Goal: Task Accomplishment & Management: Manage account settings

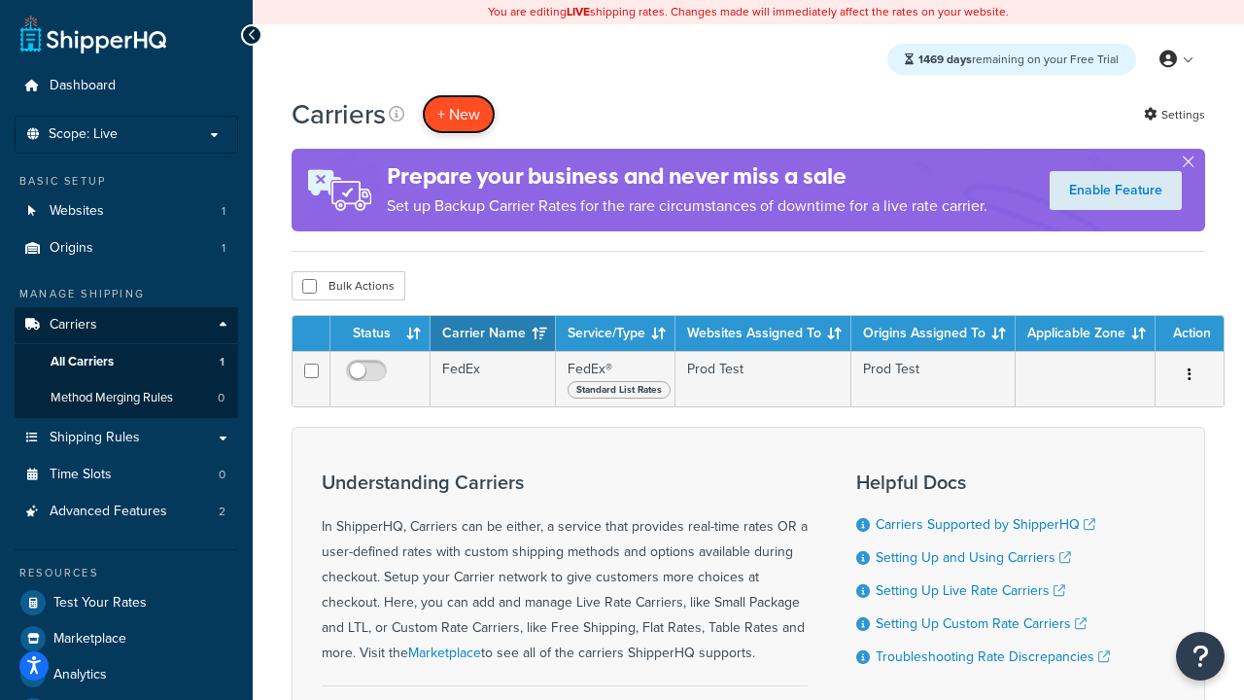
click at [459, 114] on button "+ New" at bounding box center [459, 114] width 74 height 40
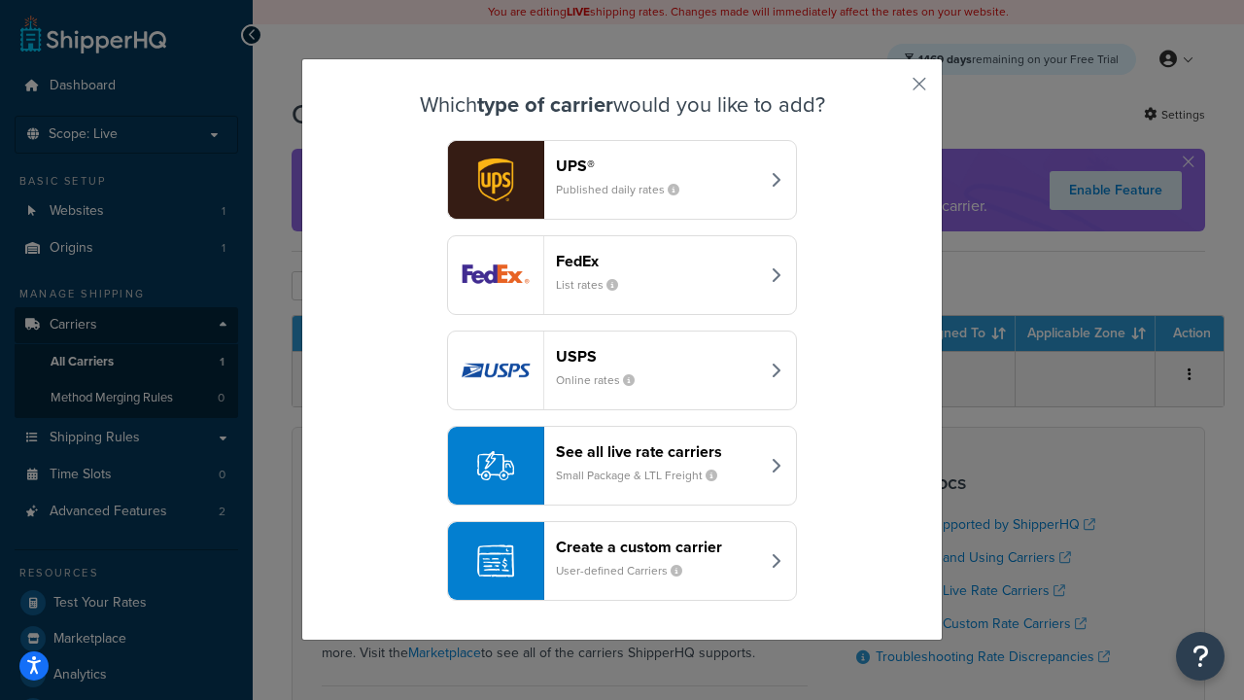
click at [622, 275] on div "FedEx List rates" at bounding box center [657, 275] width 203 height 47
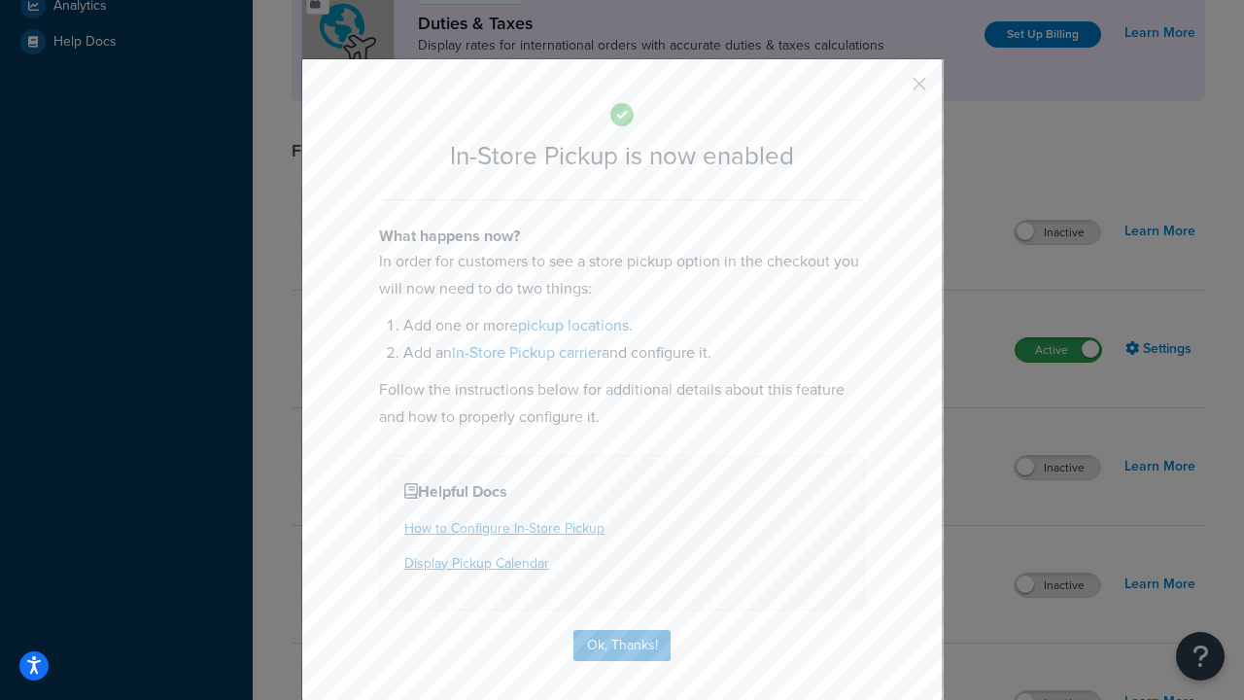
scroll to position [667, 0]
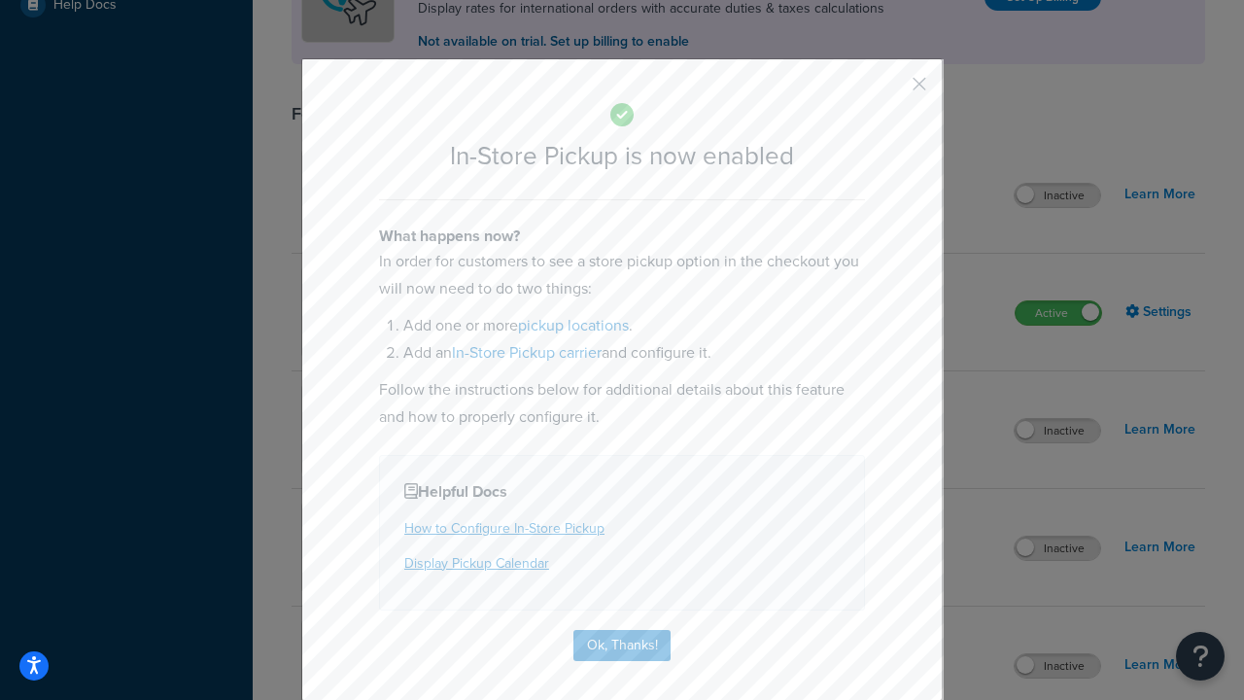
click at [890, 90] on button "button" at bounding box center [890, 90] width 5 height 5
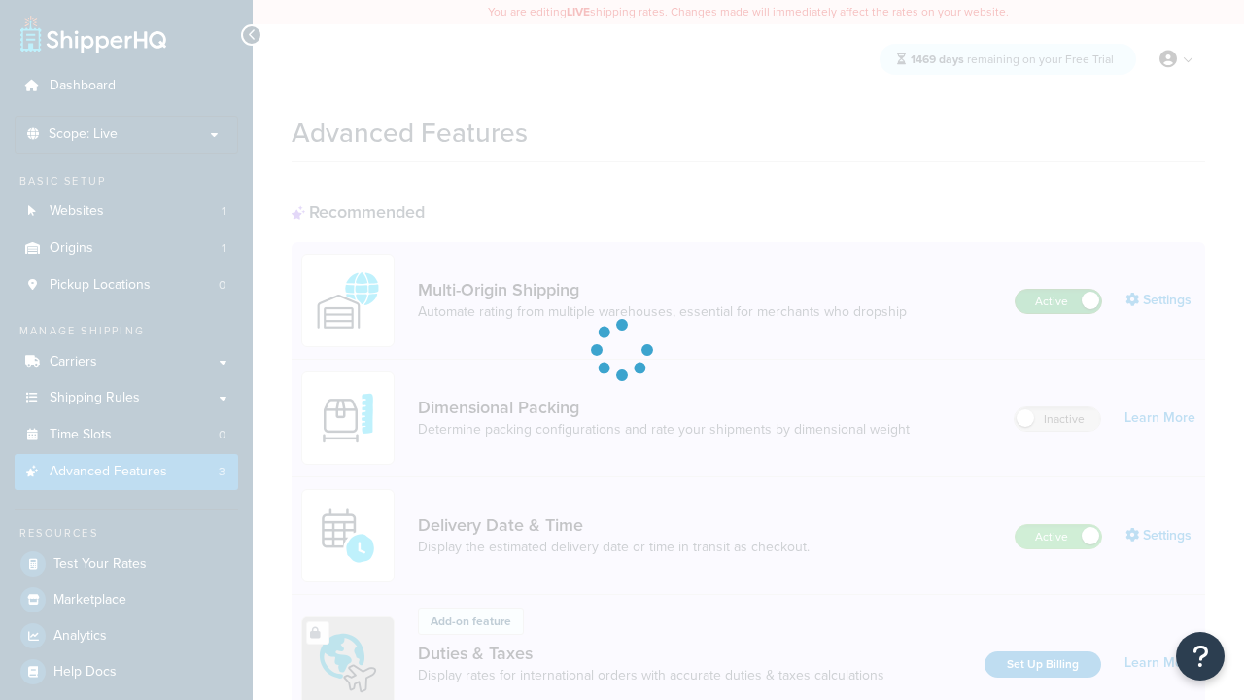
click at [1058, 290] on label "Active" at bounding box center [1058, 301] width 86 height 23
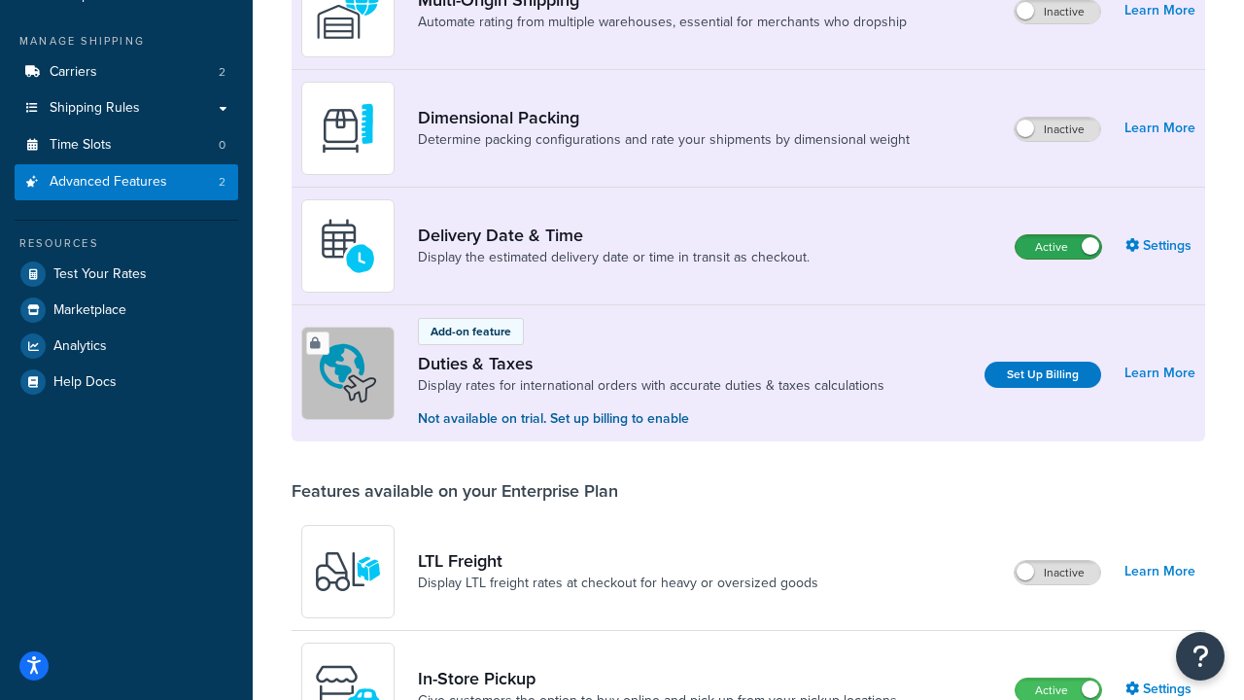
click at [1058, 247] on label "Active" at bounding box center [1058, 246] width 86 height 23
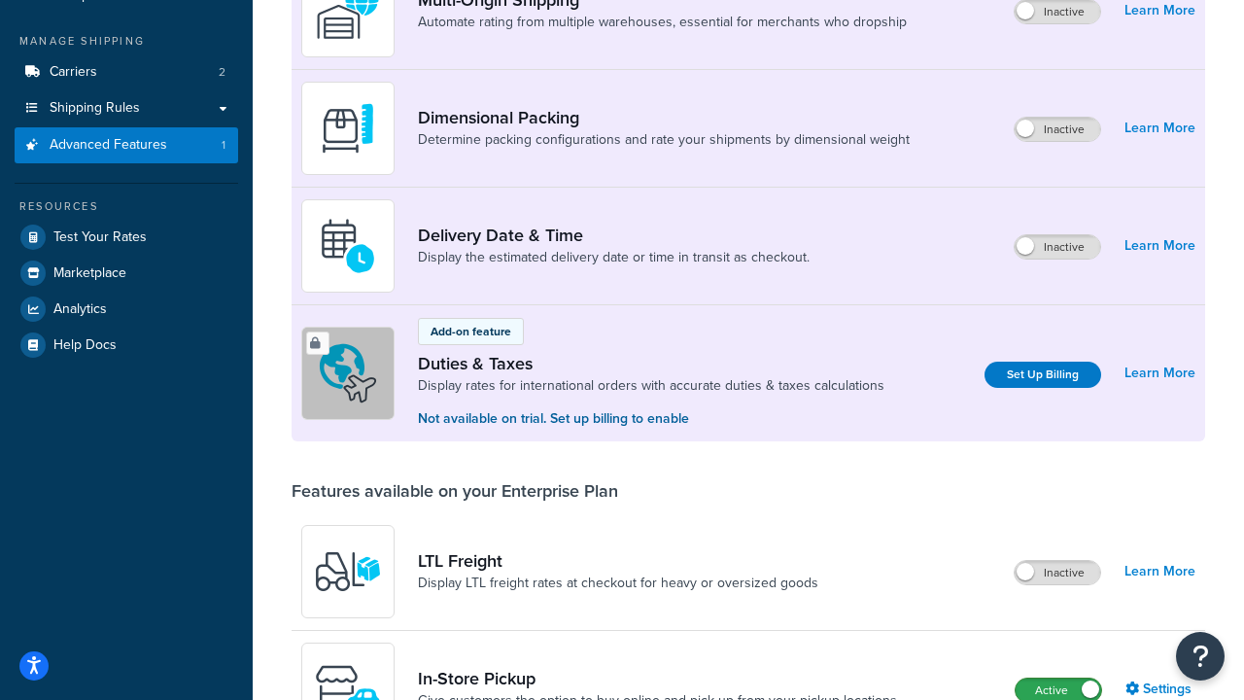
click at [1058, 688] on label "Active" at bounding box center [1058, 689] width 86 height 23
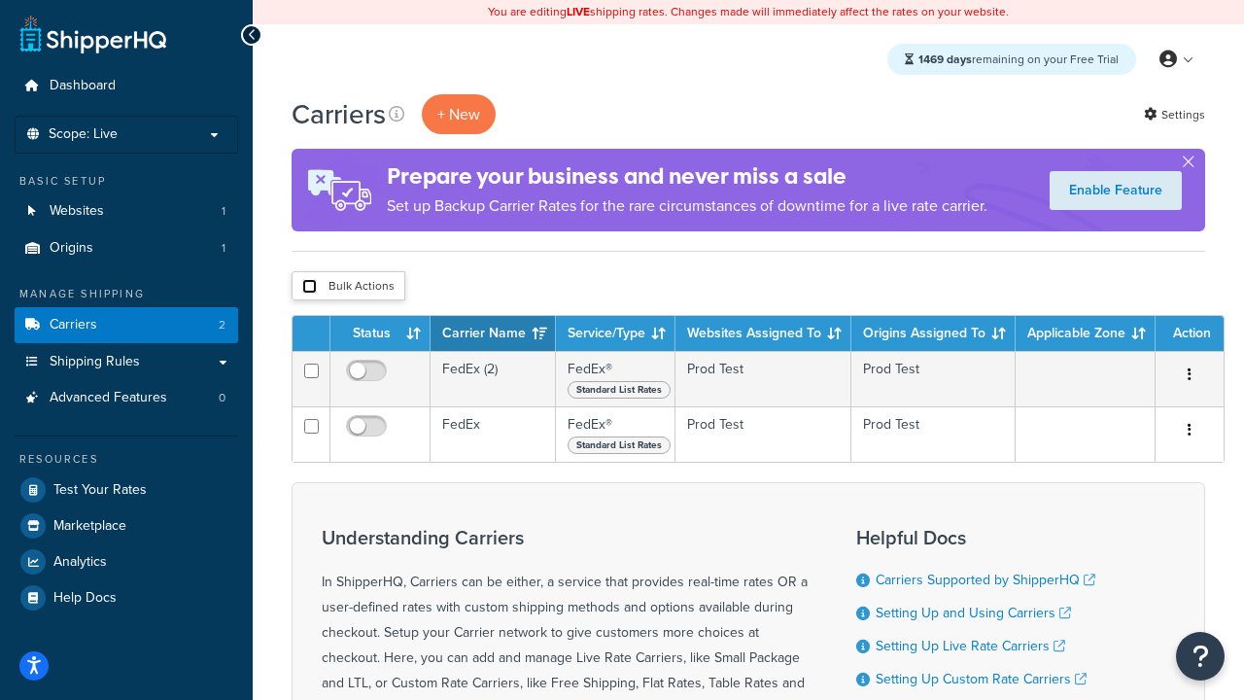
click at [309, 287] on input "checkbox" at bounding box center [309, 286] width 15 height 15
checkbox input "true"
click at [0, 0] on button "Delete" at bounding box center [0, 0] width 0 height 0
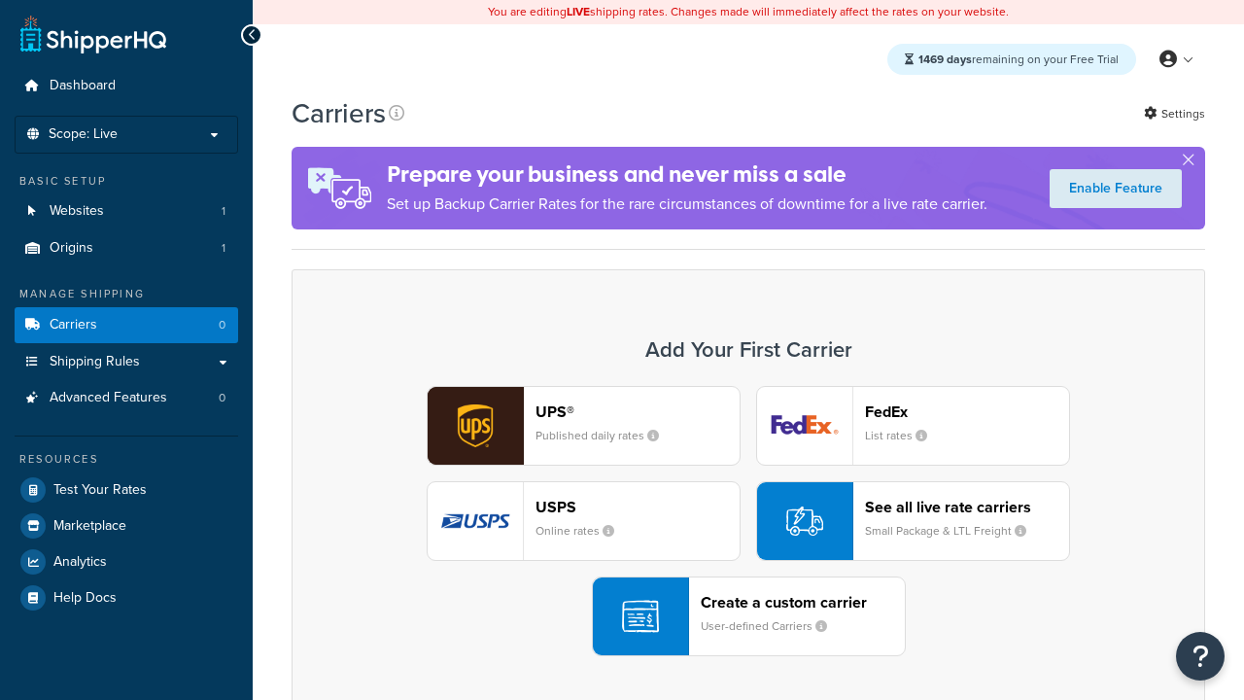
click at [967, 411] on header "FedEx" at bounding box center [967, 411] width 204 height 18
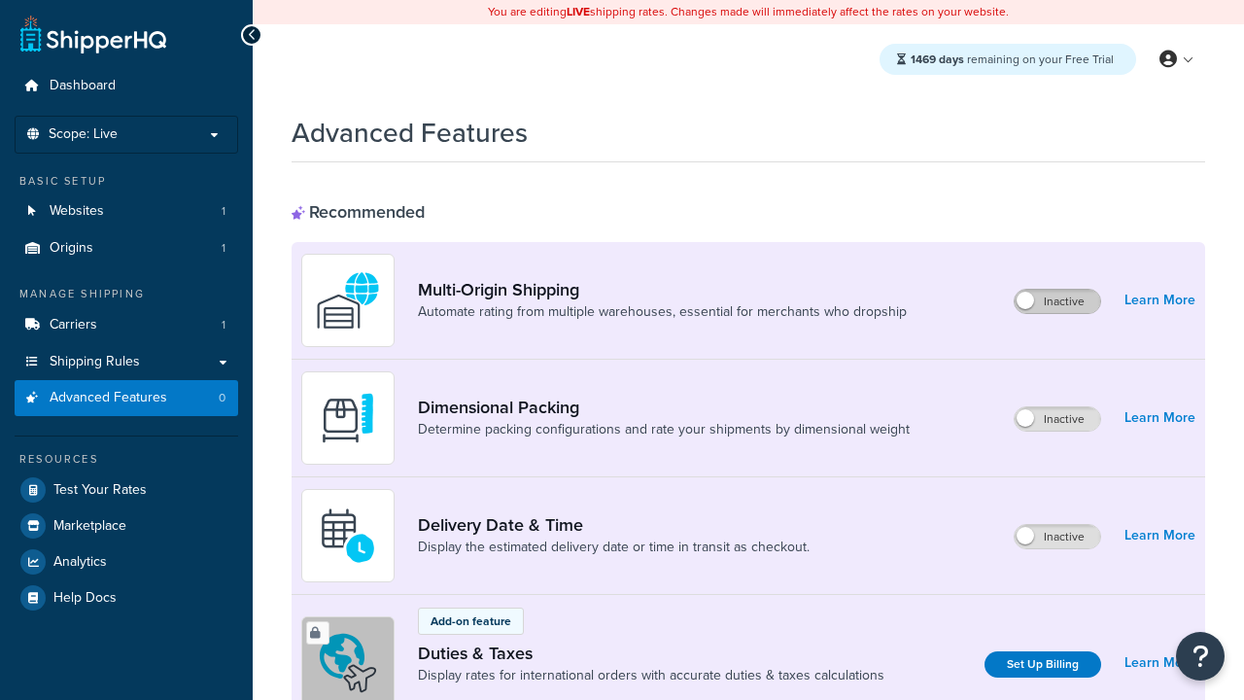
click at [1057, 301] on label "Inactive" at bounding box center [1057, 301] width 86 height 23
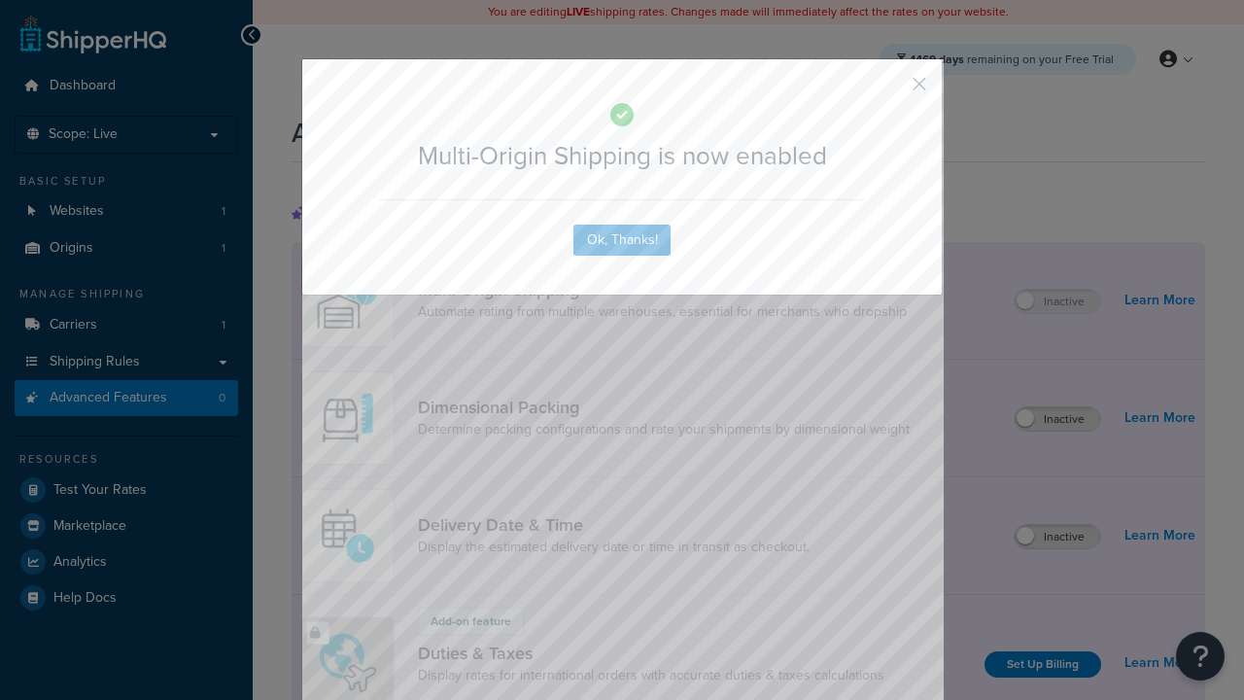
click at [890, 88] on button "button" at bounding box center [890, 90] width 5 height 5
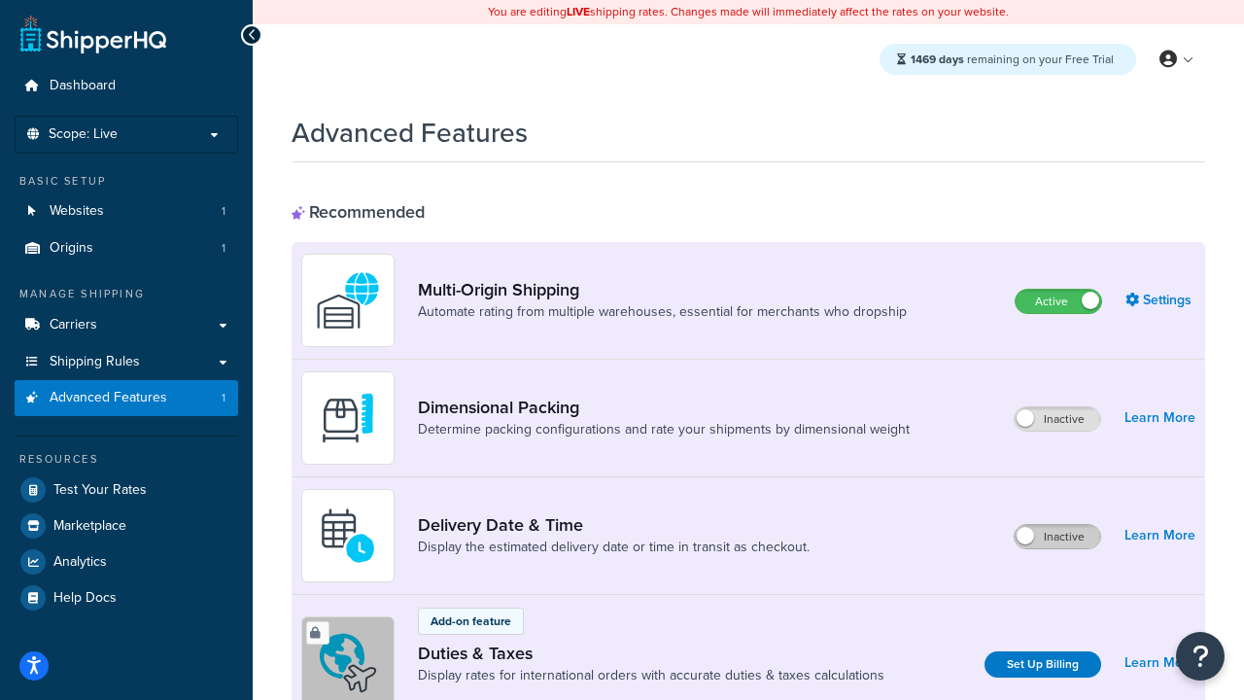
click at [1057, 536] on label "Inactive" at bounding box center [1057, 536] width 86 height 23
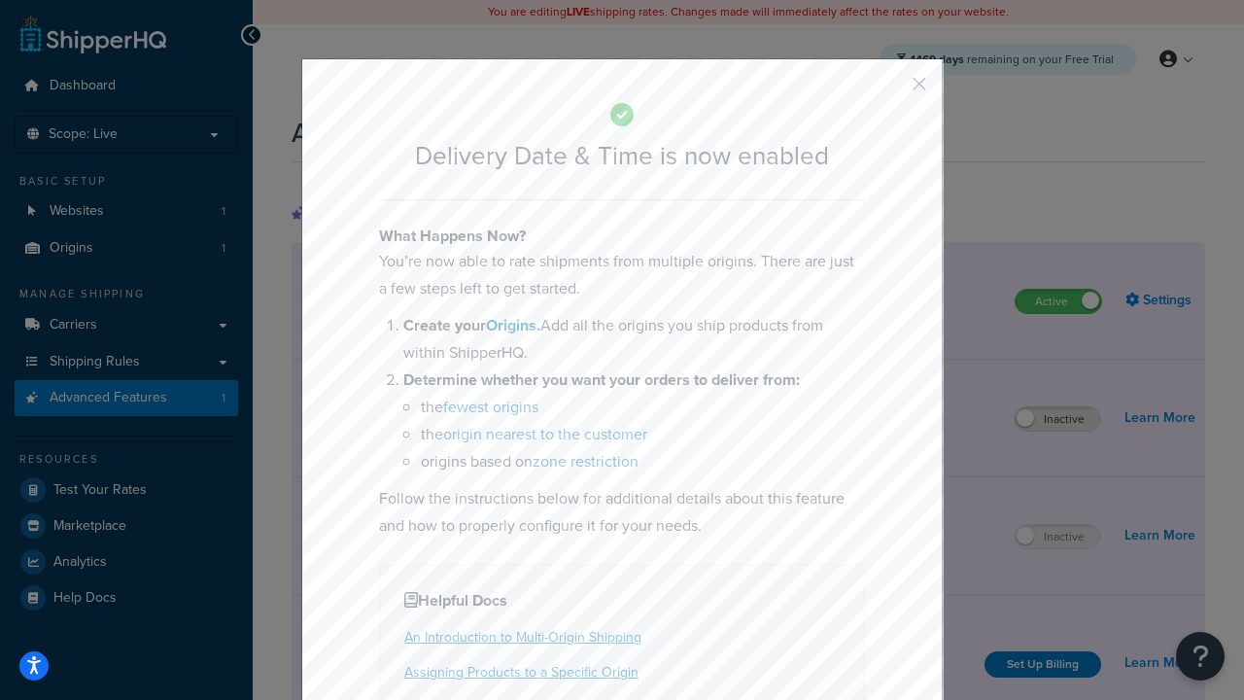
click at [890, 90] on button "button" at bounding box center [890, 90] width 5 height 5
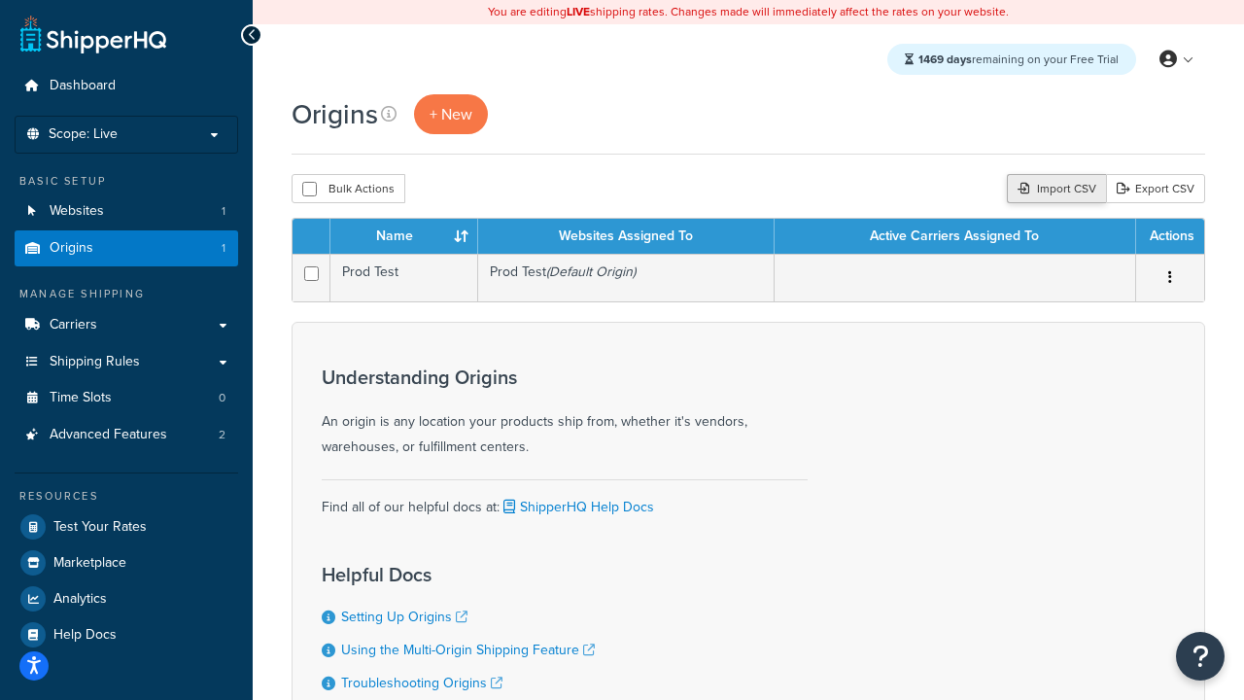
click at [1053, 189] on div "Import CSV" at bounding box center [1056, 188] width 99 height 29
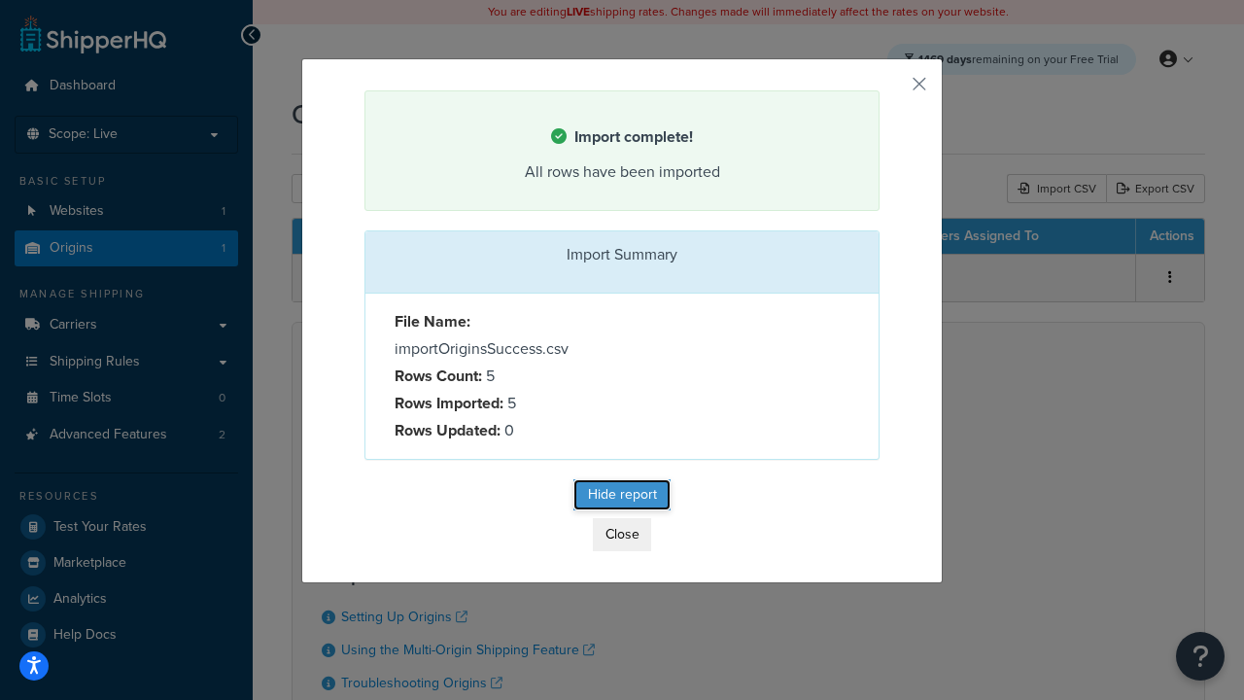
click at [622, 498] on button "Hide report" at bounding box center [621, 494] width 97 height 31
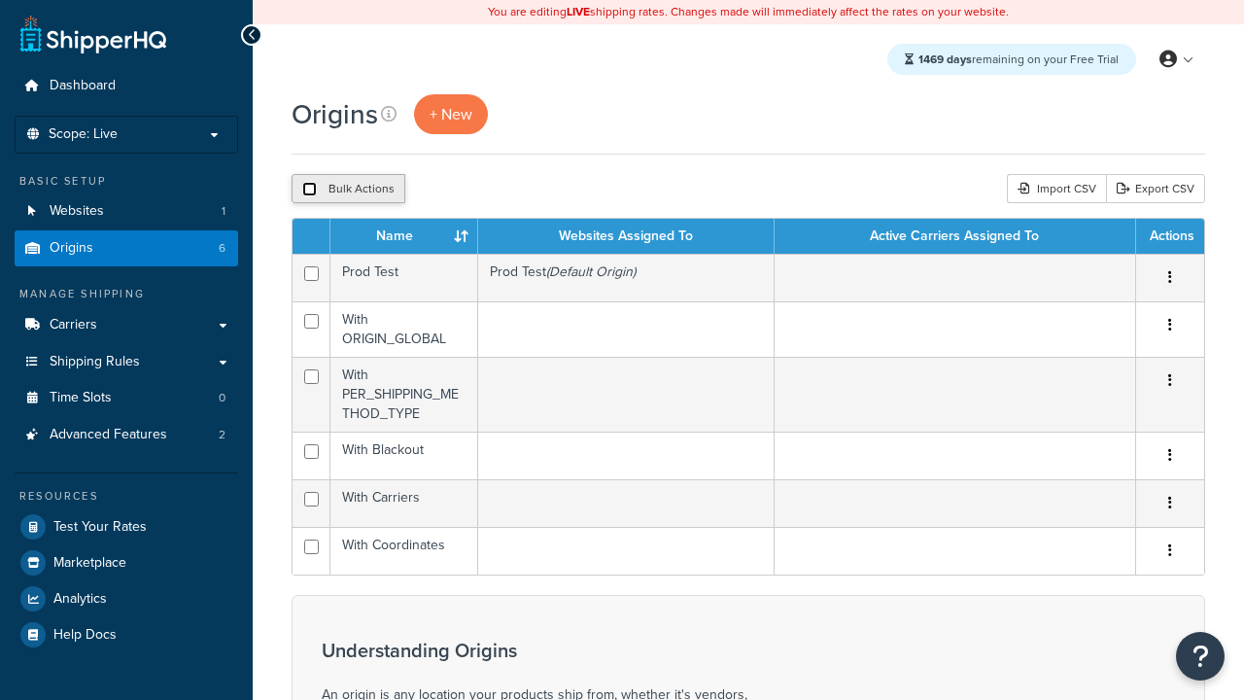
click at [309, 189] on input "checkbox" at bounding box center [309, 189] width 15 height 15
checkbox input "true"
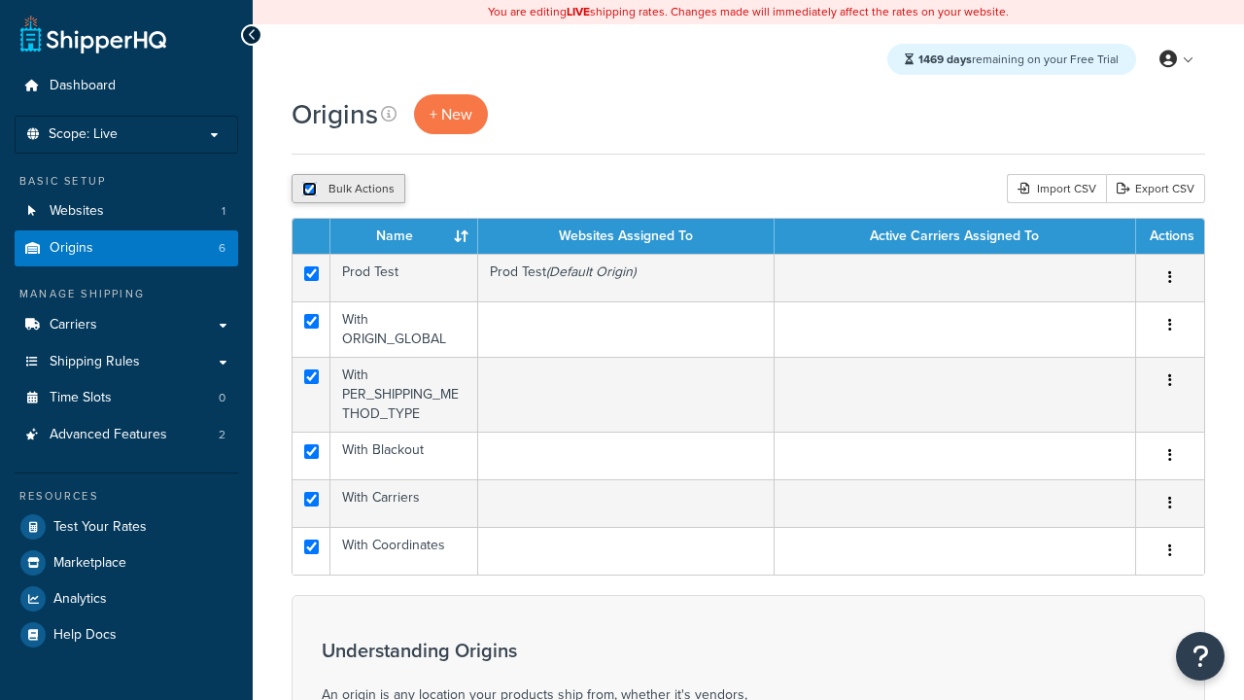
checkbox input "true"
click at [446, 189] on button "Duplicate" at bounding box center [445, 188] width 82 height 29
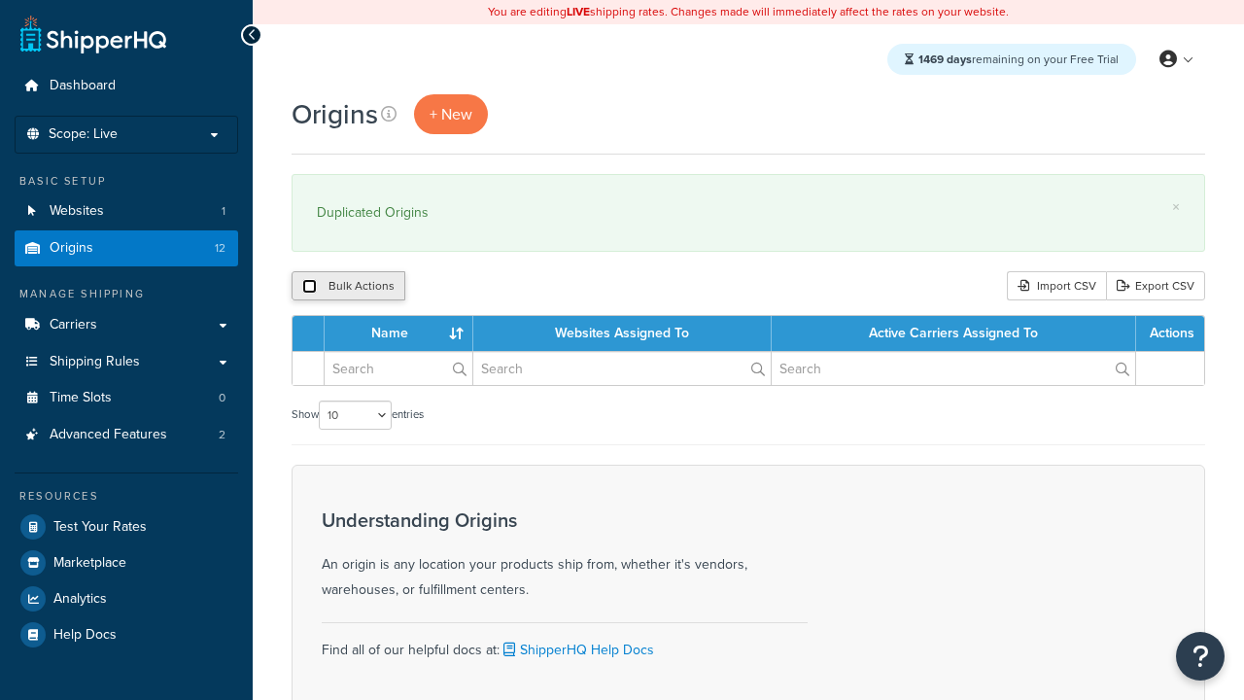
click at [309, 287] on input "checkbox" at bounding box center [309, 286] width 15 height 15
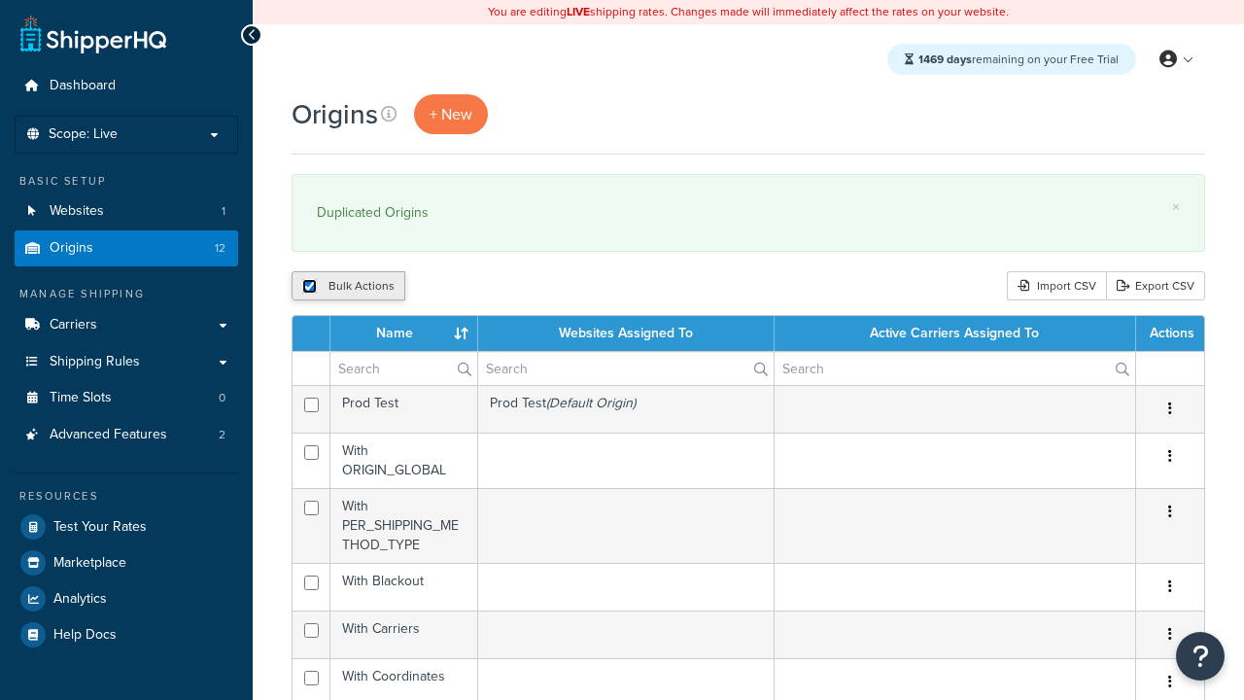
click at [309, 287] on input "checkbox" at bounding box center [309, 286] width 15 height 15
checkbox input "false"
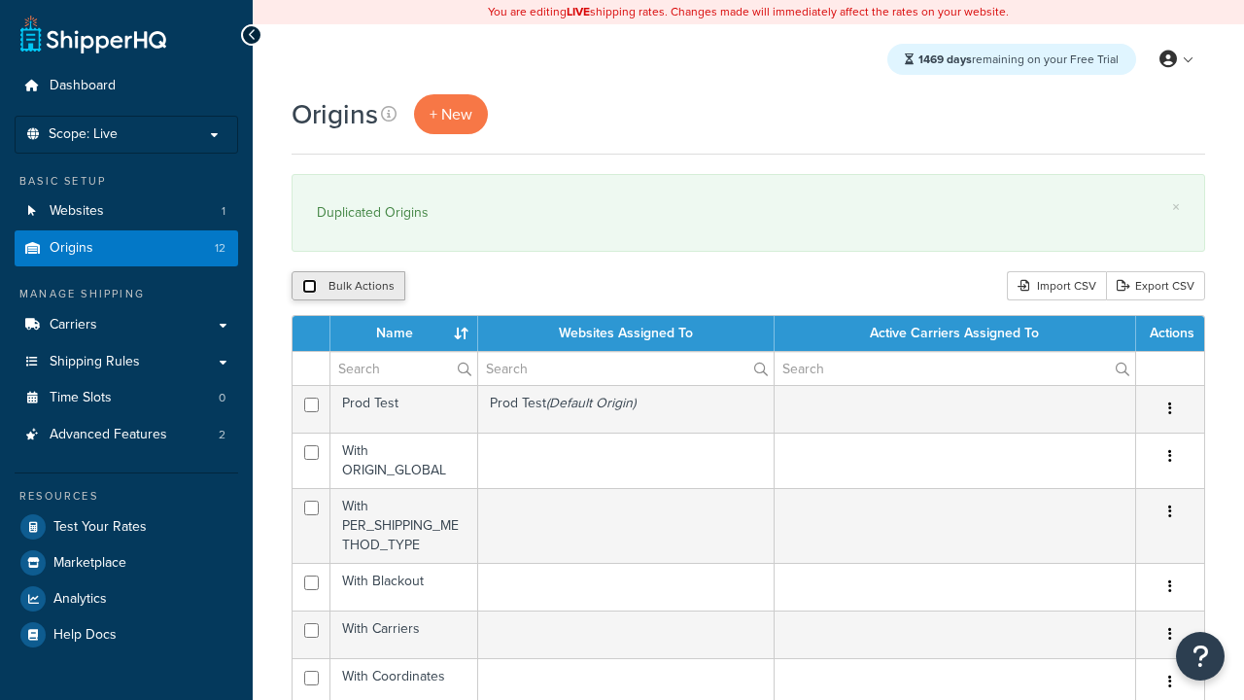
checkbox input "false"
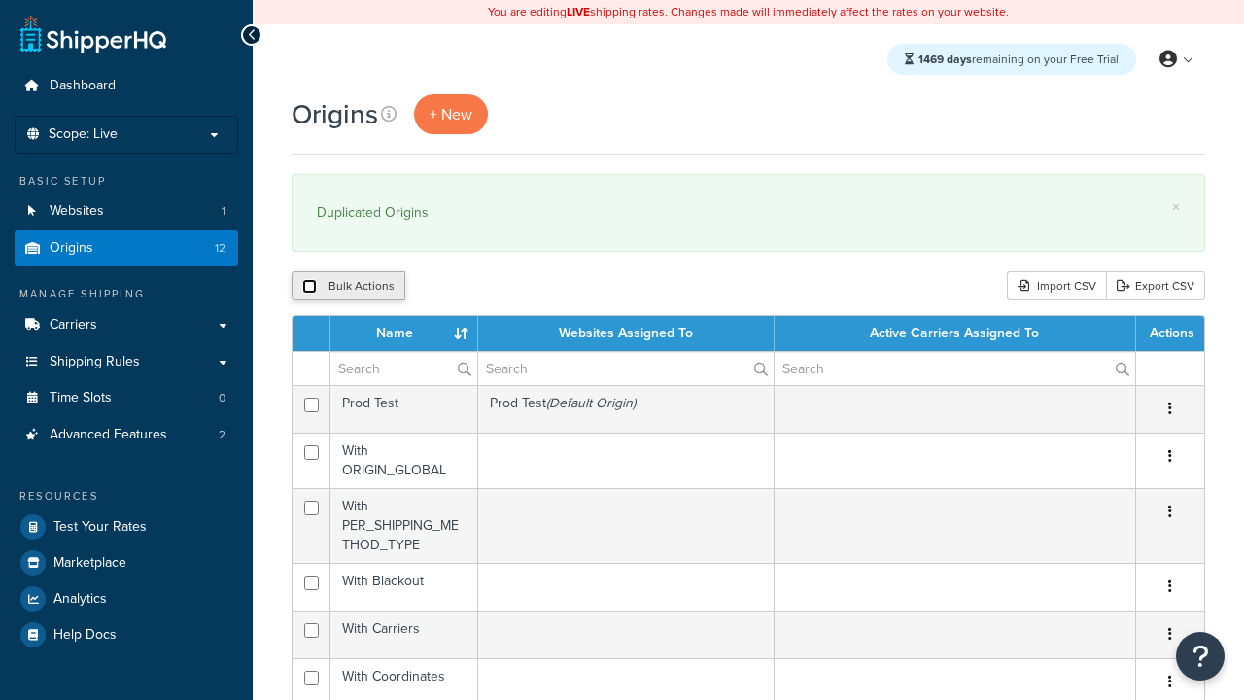
checkbox input "false"
click at [309, 287] on input "checkbox" at bounding box center [309, 286] width 15 height 15
checkbox input "true"
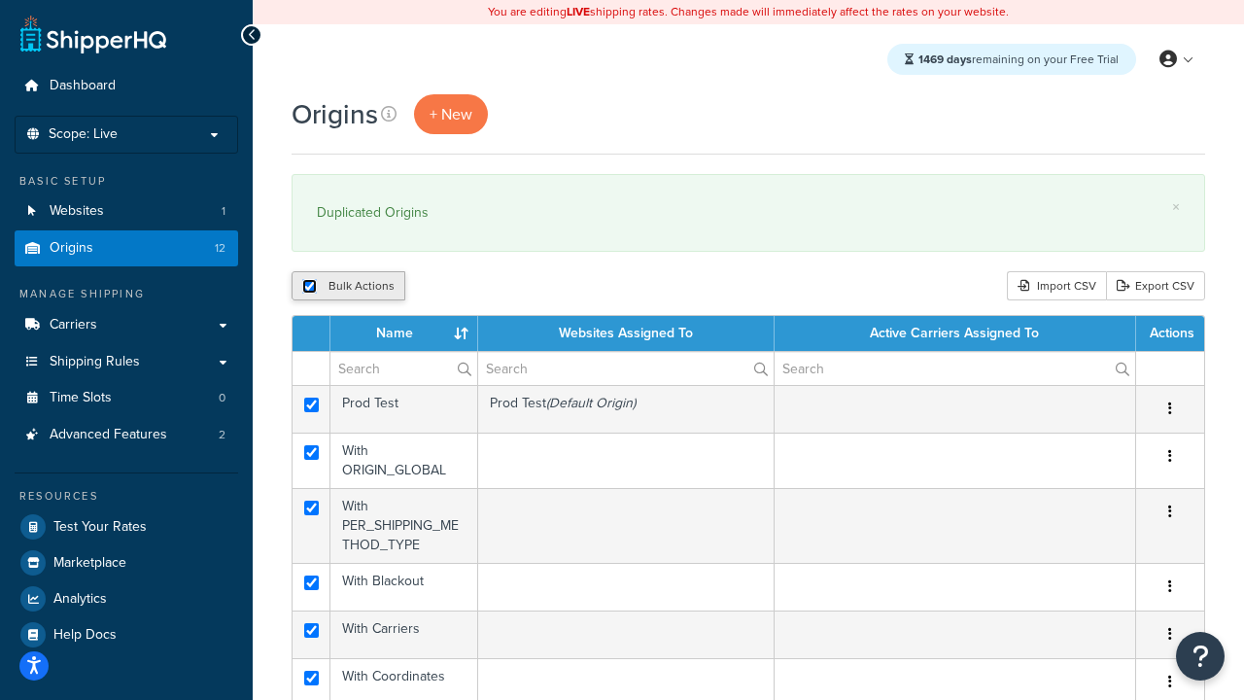
checkbox input "true"
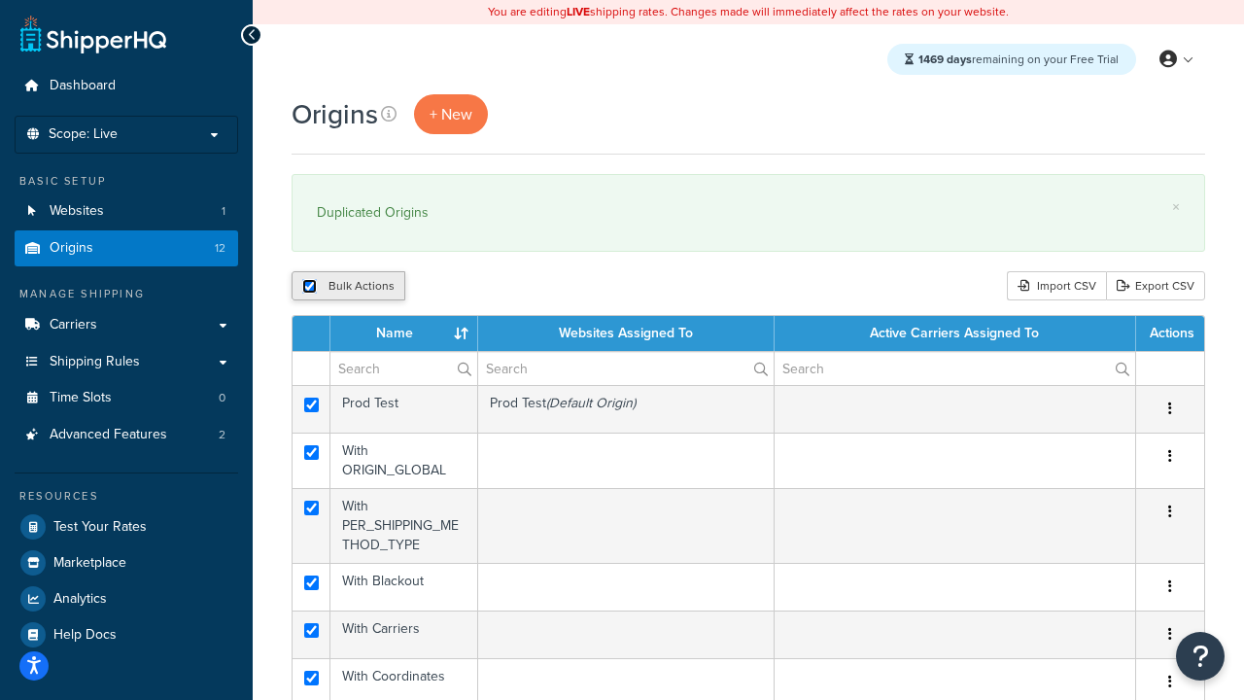
checkbox input "true"
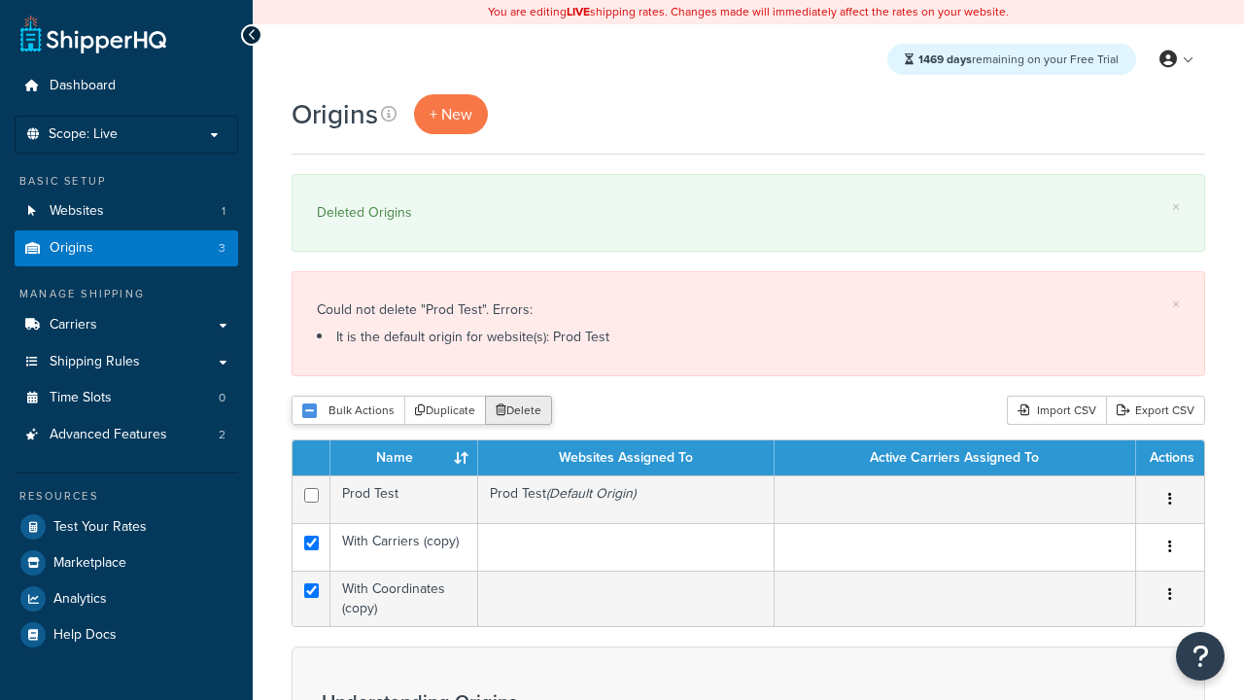
click at [523, 411] on button "Delete" at bounding box center [518, 409] width 67 height 29
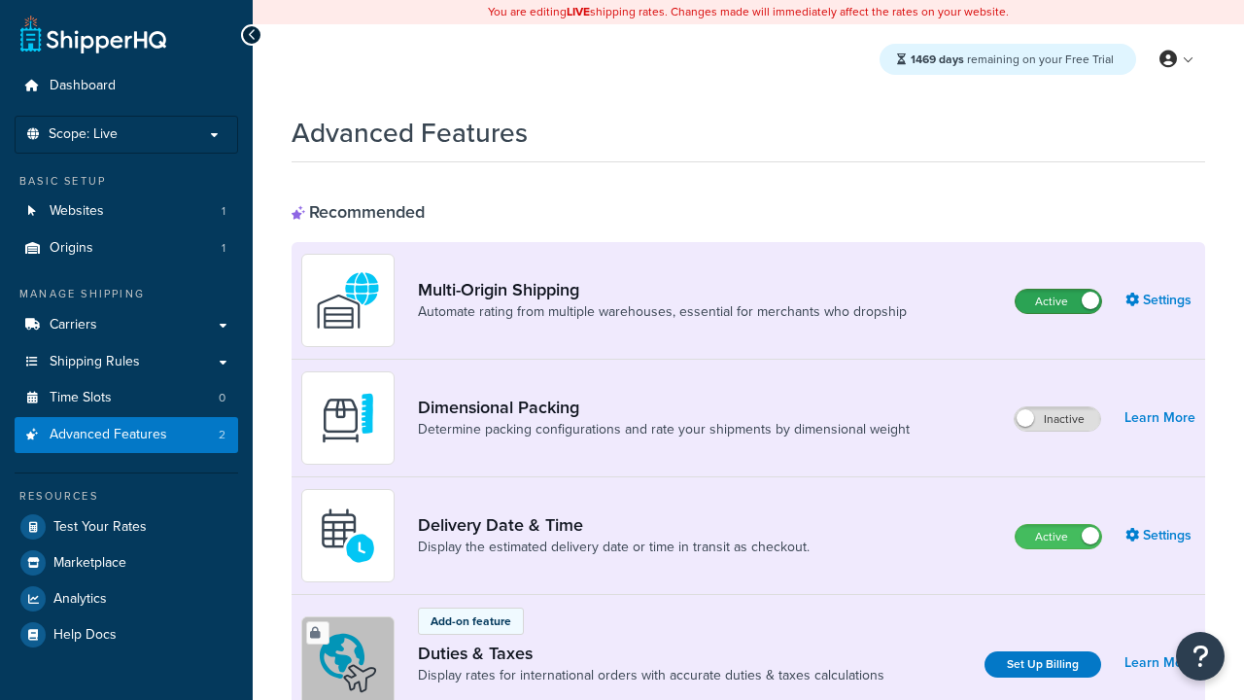
click at [1058, 301] on label "Active" at bounding box center [1058, 301] width 86 height 23
click at [1058, 536] on label "Active" at bounding box center [1058, 536] width 86 height 23
